Goal: Task Accomplishment & Management: Use online tool/utility

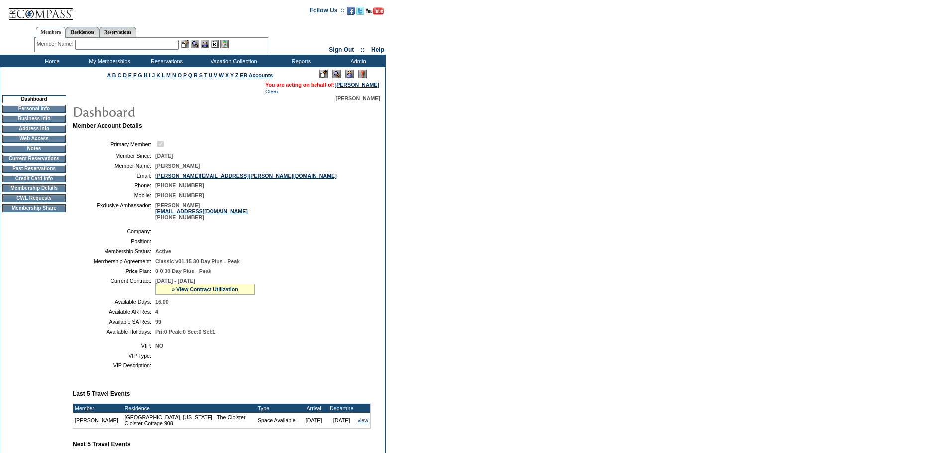
click at [348, 75] on img at bounding box center [349, 74] width 8 height 8
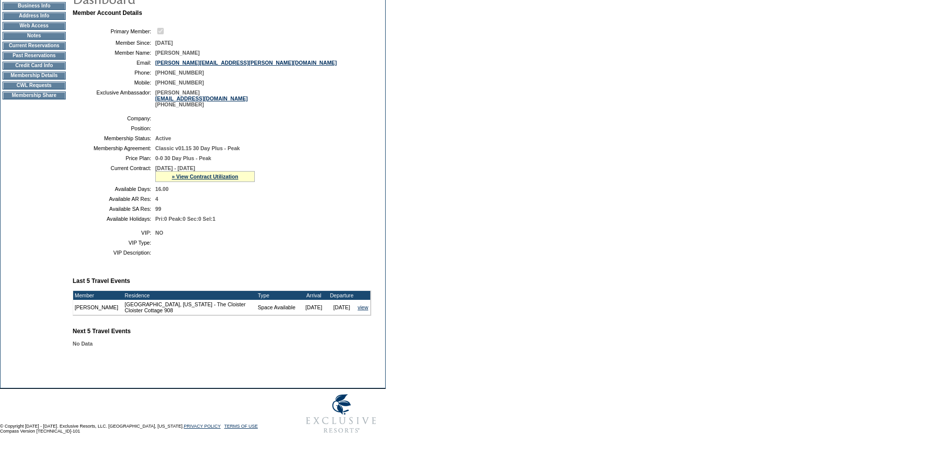
scroll to position [136, 0]
click at [25, 82] on td "CWL Requests" at bounding box center [33, 86] width 63 height 8
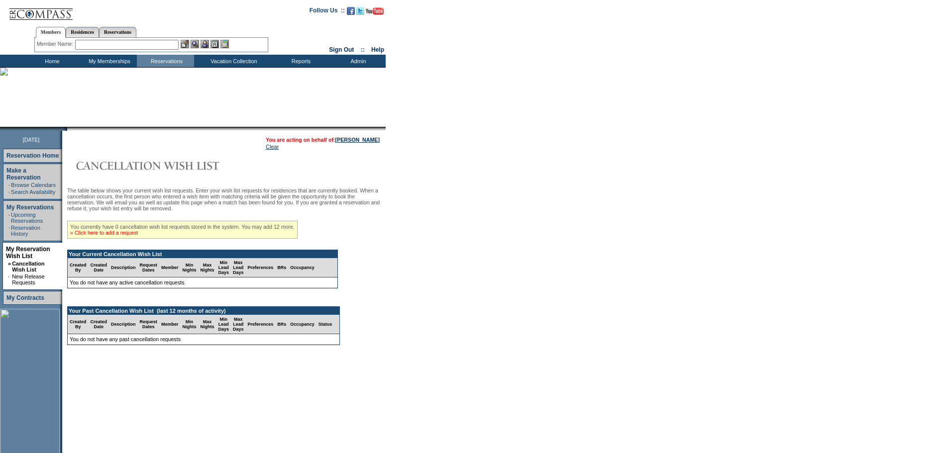
click at [118, 236] on link "» Click here to add a request" at bounding box center [104, 233] width 68 height 6
